Goal: Information Seeking & Learning: Learn about a topic

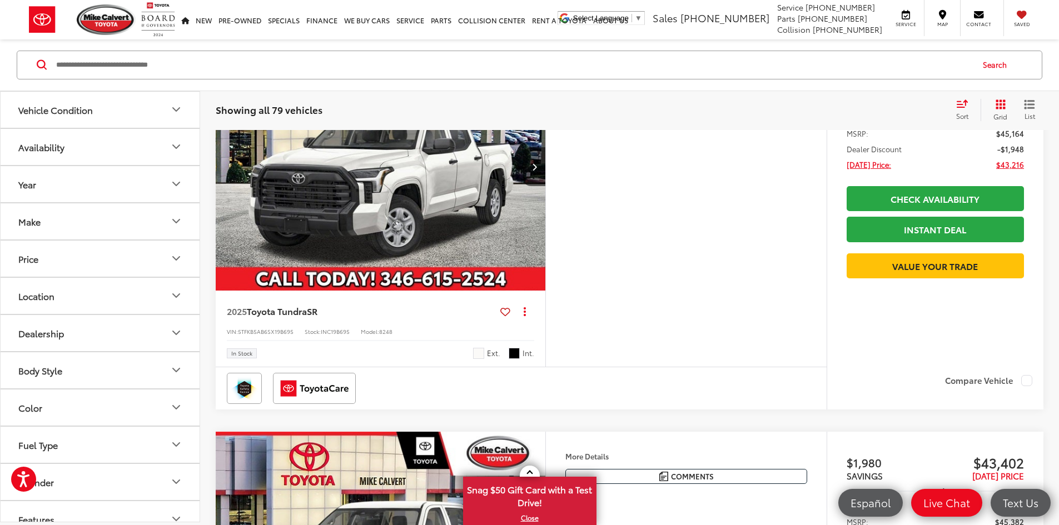
scroll to position [2594, 0]
